Goal: Task Accomplishment & Management: Use online tool/utility

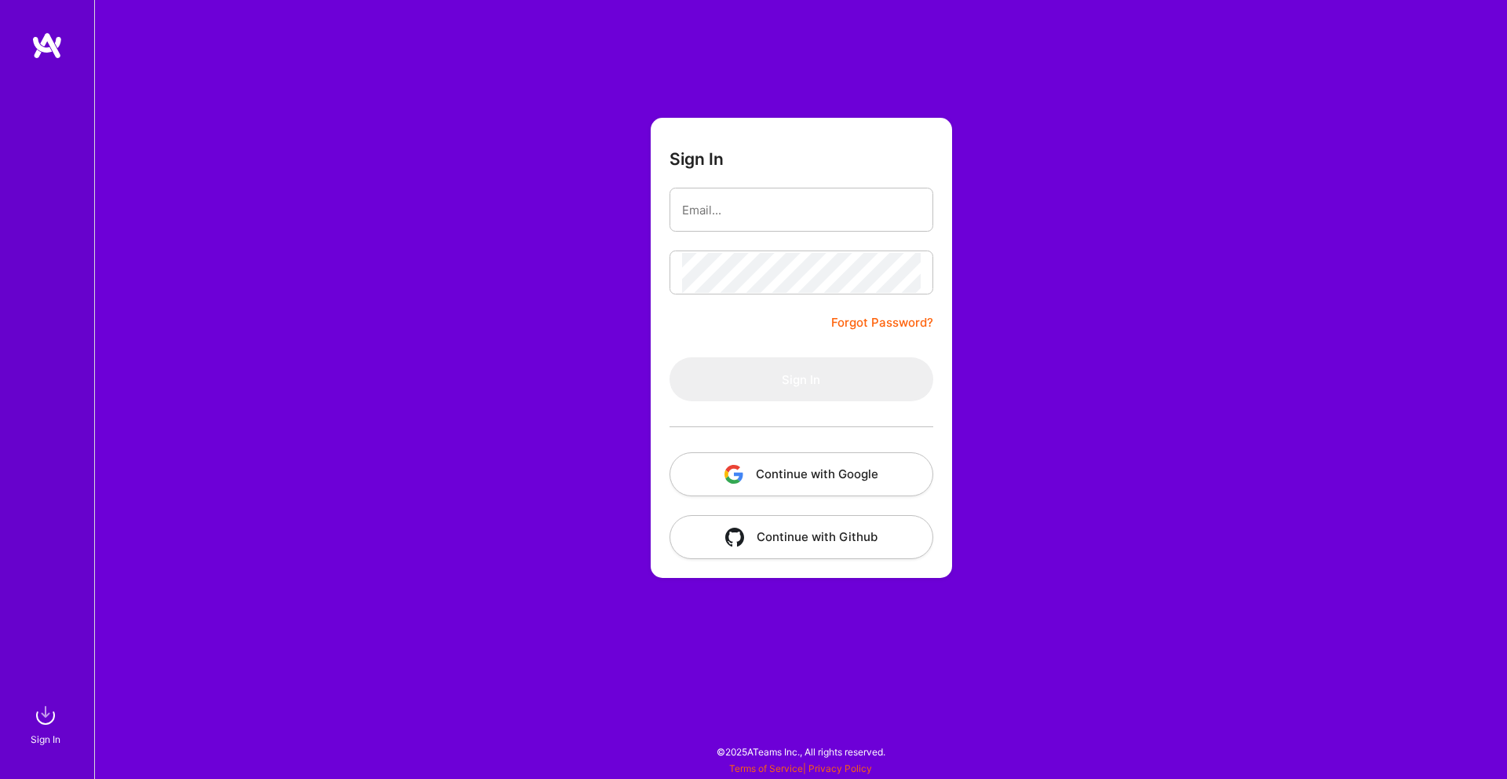
click at [829, 472] on button "Continue with Google" at bounding box center [802, 474] width 264 height 44
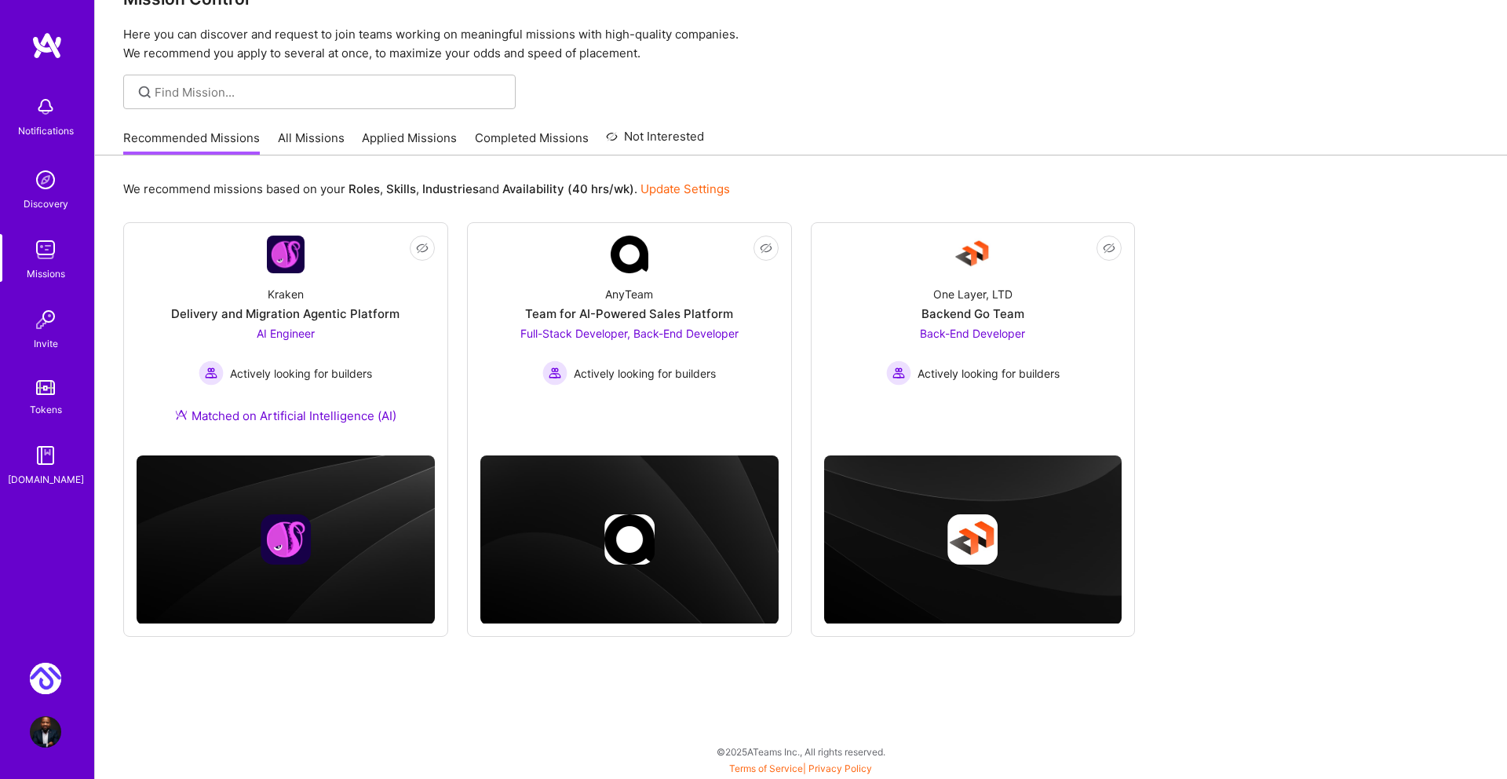
scroll to position [42, 0]
click at [46, 677] on img at bounding box center [45, 677] width 31 height 31
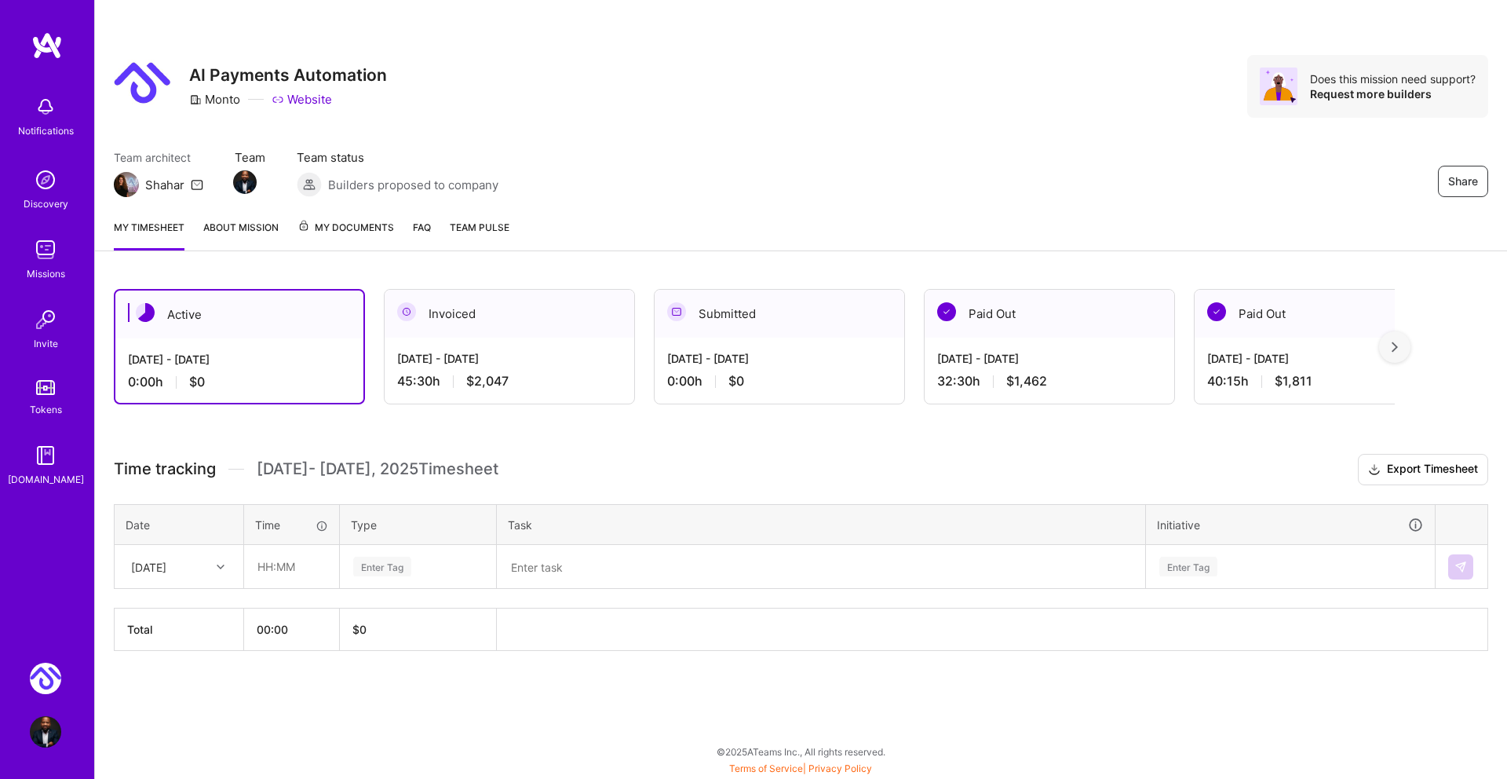
click at [541, 375] on div "45:30 h $2,047" at bounding box center [509, 381] width 224 height 16
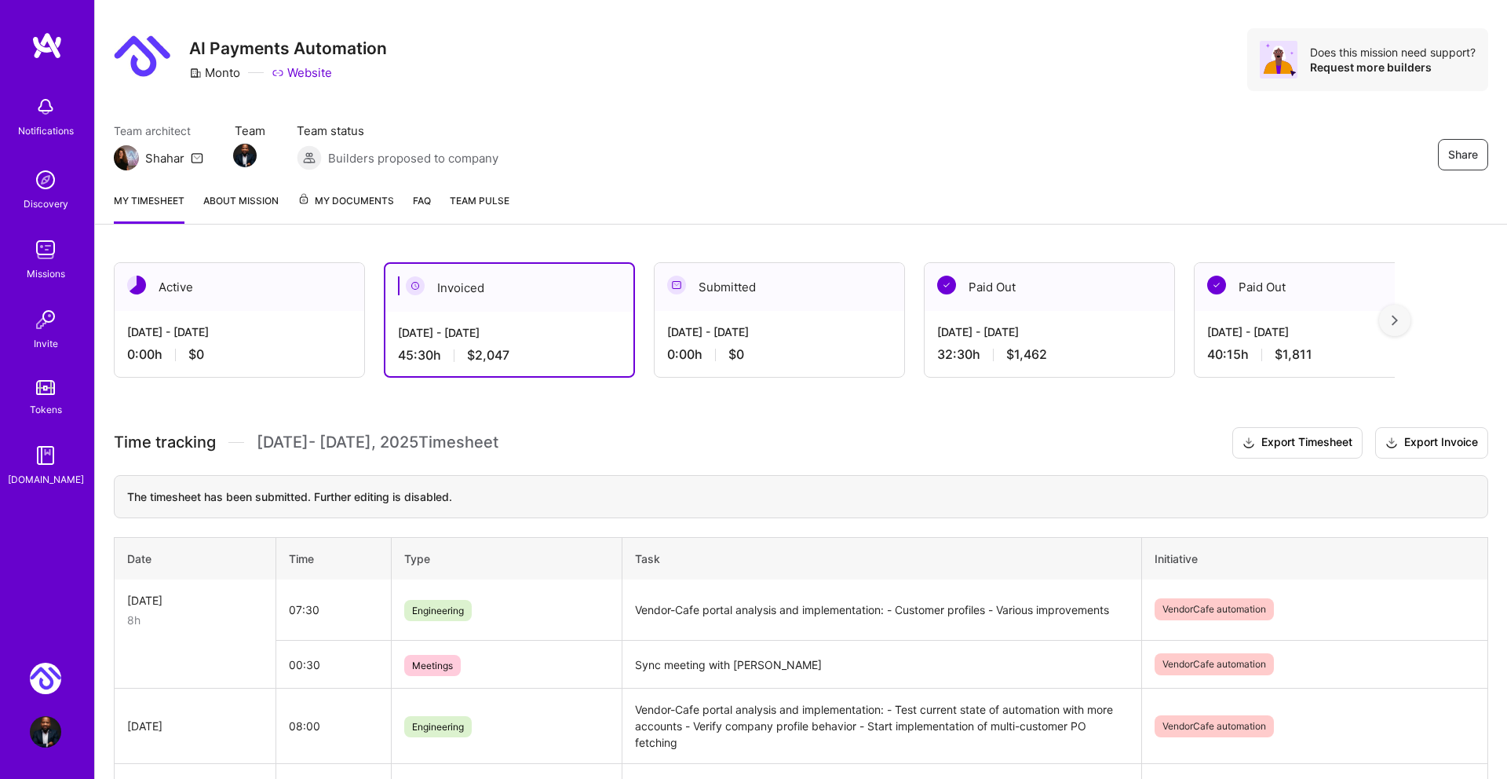
scroll to position [26, 0]
click at [310, 331] on div "[DATE] - [DATE]" at bounding box center [239, 332] width 224 height 16
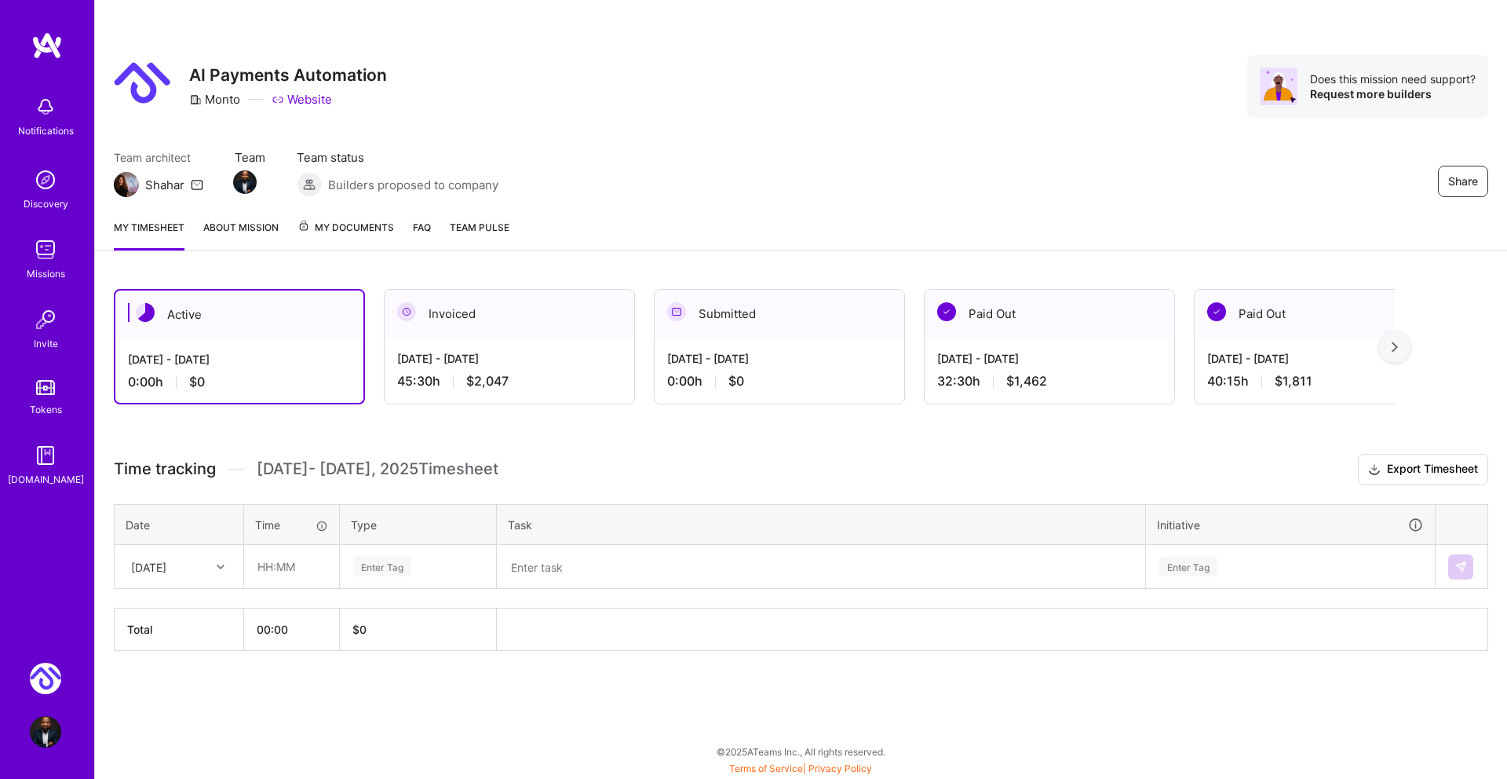
scroll to position [0, 0]
